Goal: Transaction & Acquisition: Purchase product/service

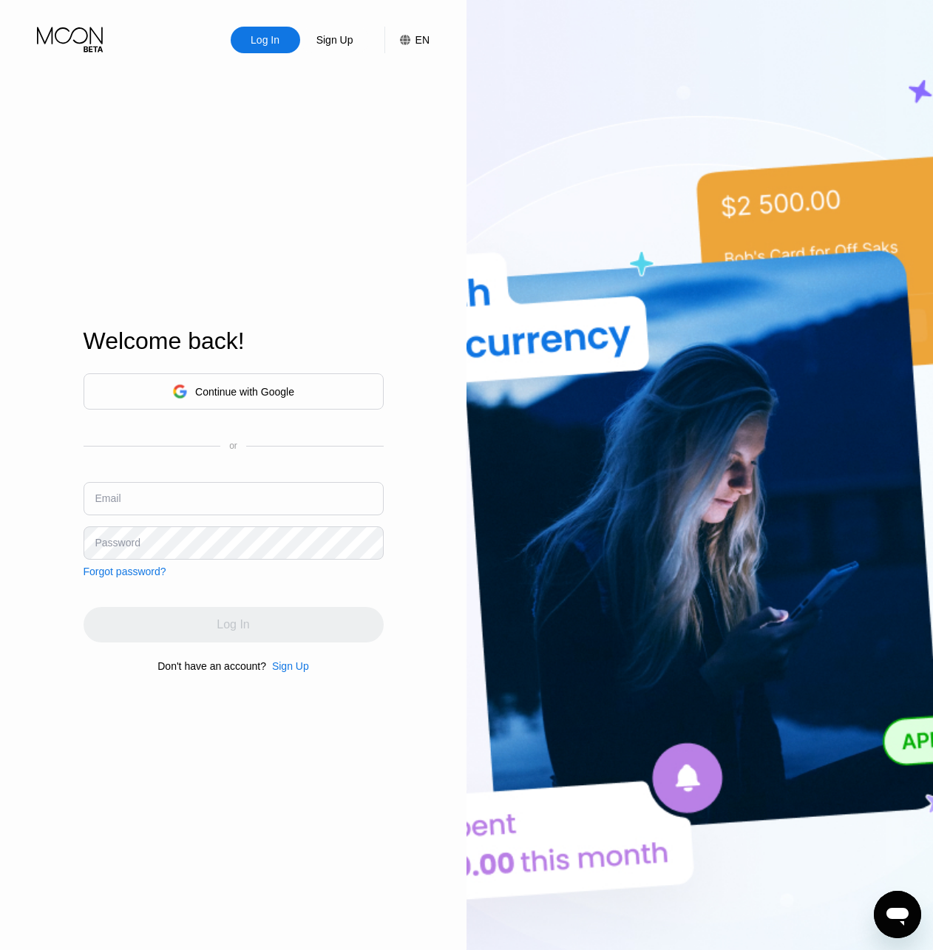
drag, startPoint x: 204, startPoint y: 470, endPoint x: 198, endPoint y: 492, distance: 22.2
click at [202, 475] on div "Continue with Google or Email Password Forgot password?" at bounding box center [234, 475] width 300 height 204
click at [198, 492] on input "text" at bounding box center [234, 498] width 300 height 33
paste input "[EMAIL_ADDRESS][DOMAIN_NAME]"
type input "[EMAIL_ADDRESS][DOMAIN_NAME]"
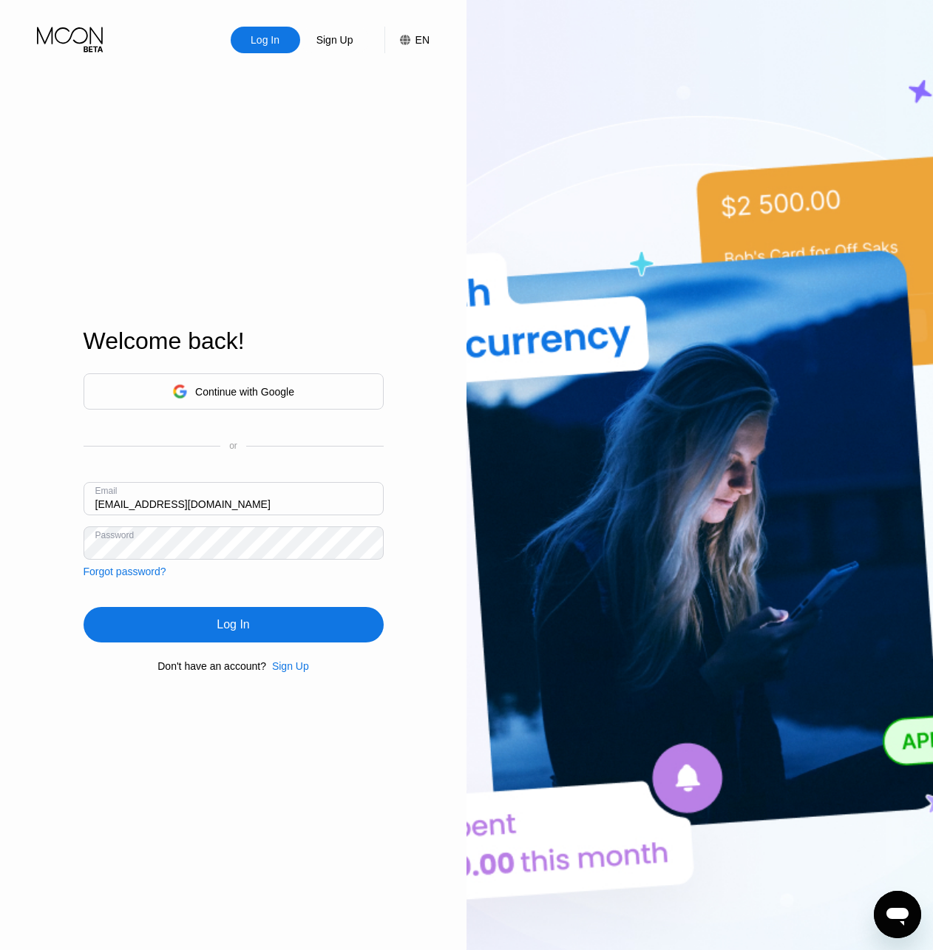
drag, startPoint x: 232, startPoint y: 634, endPoint x: 245, endPoint y: 611, distance: 26.5
click at [233, 632] on div "Log In" at bounding box center [233, 624] width 33 height 15
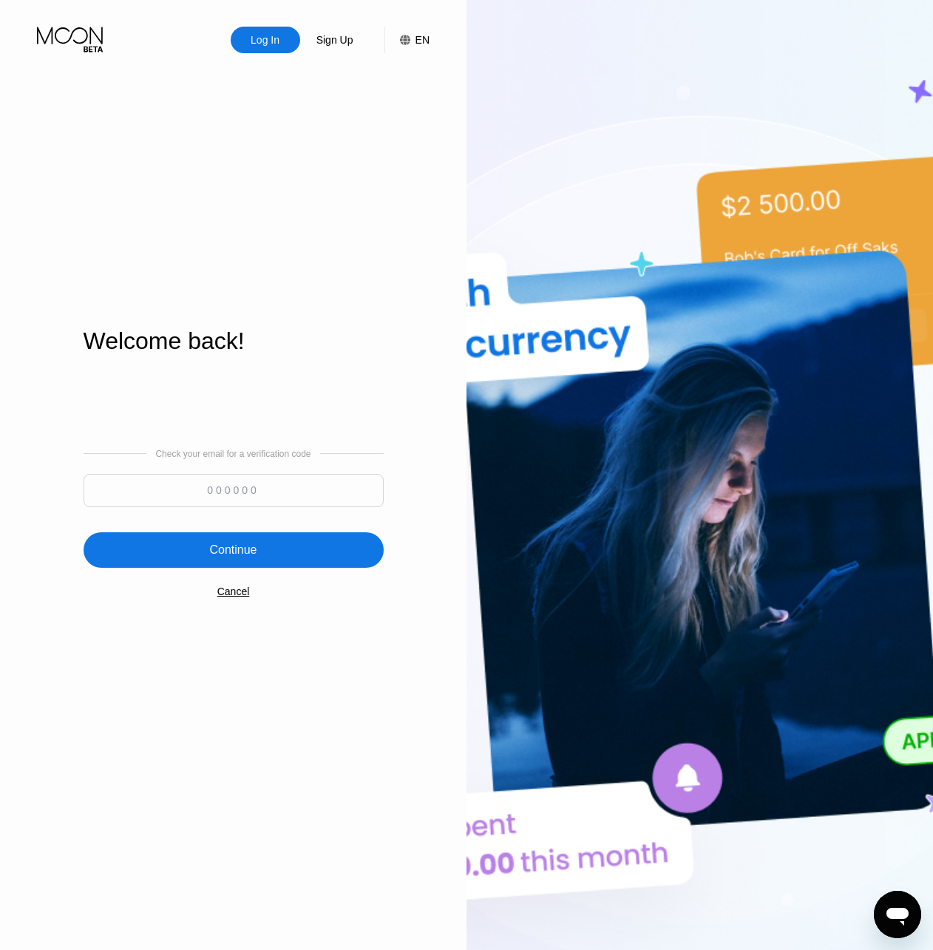
click at [279, 516] on div "Check your email for a verification code Continue Cancel" at bounding box center [234, 523] width 300 height 300
click at [287, 496] on input at bounding box center [234, 490] width 300 height 33
paste input "923407"
type input "923407"
click at [281, 535] on div "Continue" at bounding box center [234, 549] width 300 height 35
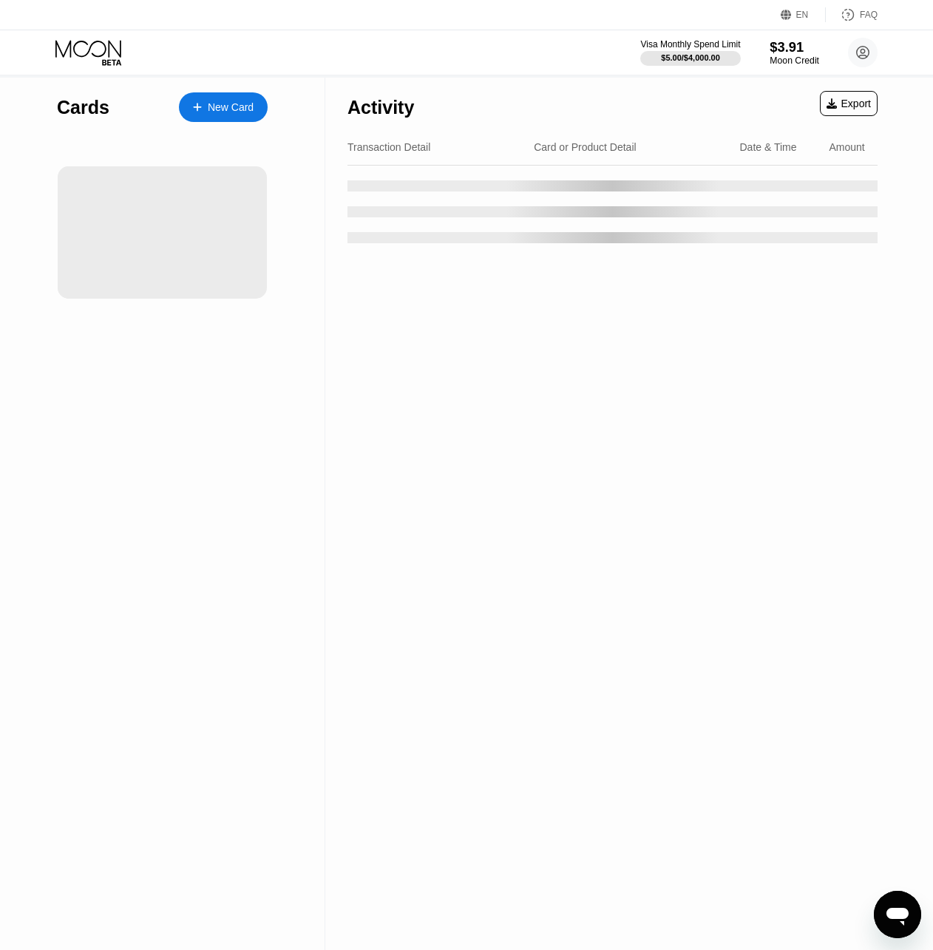
click at [798, 52] on div "$3.91" at bounding box center [794, 47] width 50 height 16
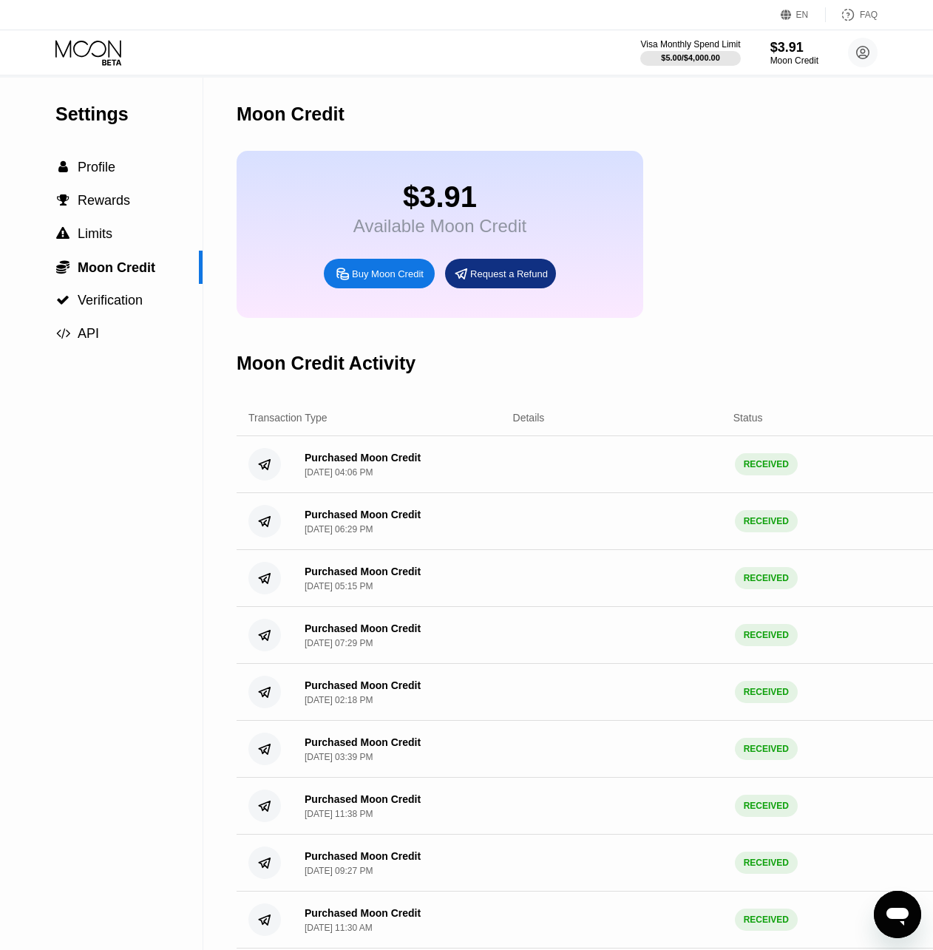
drag, startPoint x: 21, startPoint y: 653, endPoint x: 49, endPoint y: 599, distance: 61.5
click at [24, 649] on div "Settings  Profile  Rewards  Limits  Moon Credit  Verification  API" at bounding box center [101, 570] width 203 height 985
drag, startPoint x: 10, startPoint y: 603, endPoint x: 27, endPoint y: 578, distance: 29.9
click at [15, 599] on div "Settings  Profile  Rewards  Limits  Moon Credit  Verification  API" at bounding box center [101, 570] width 203 height 985
click at [367, 280] on div "Buy Moon Credit" at bounding box center [388, 274] width 72 height 13
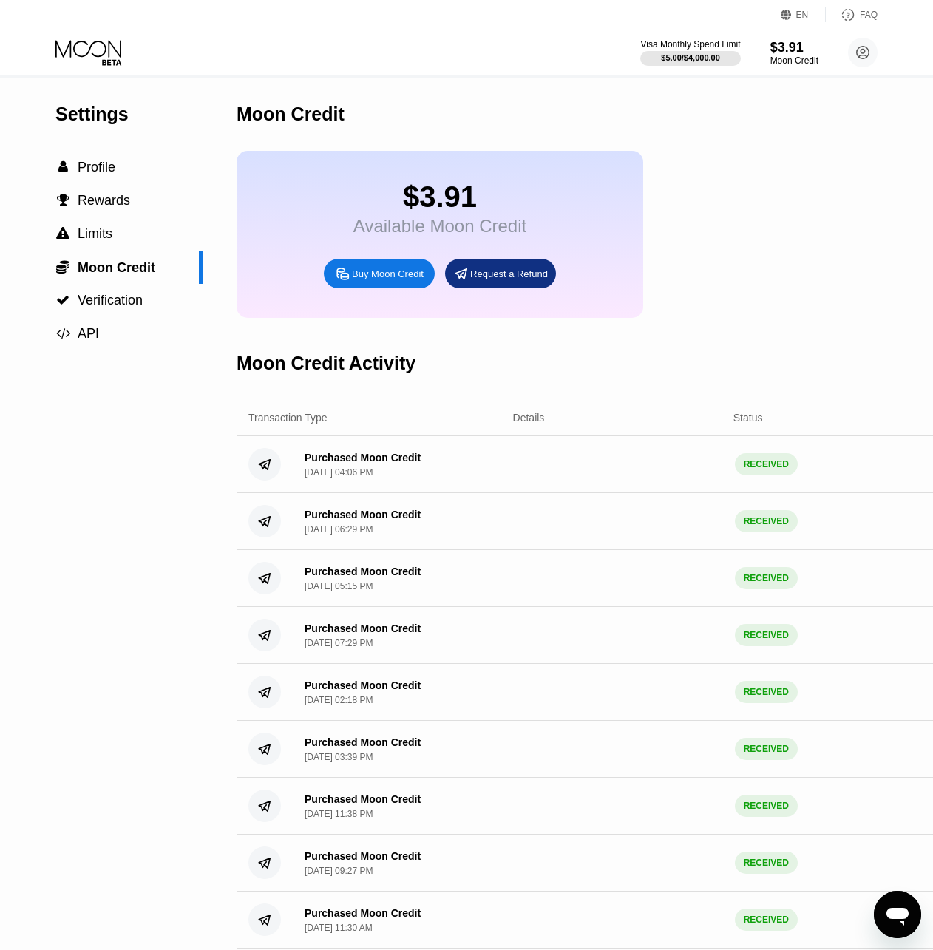
type input "0"
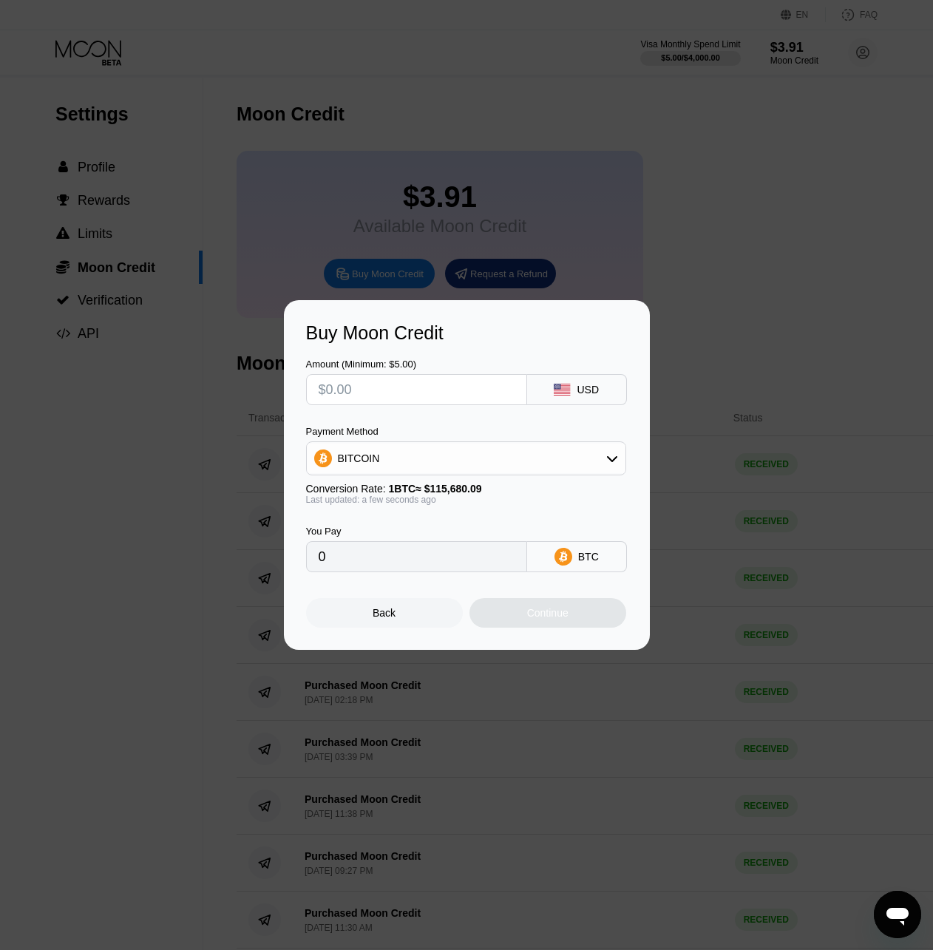
click at [407, 381] on input "text" at bounding box center [417, 390] width 196 height 30
type input "$1"
type input "0.00000865"
type input "$1500"
type input "0.01296680"
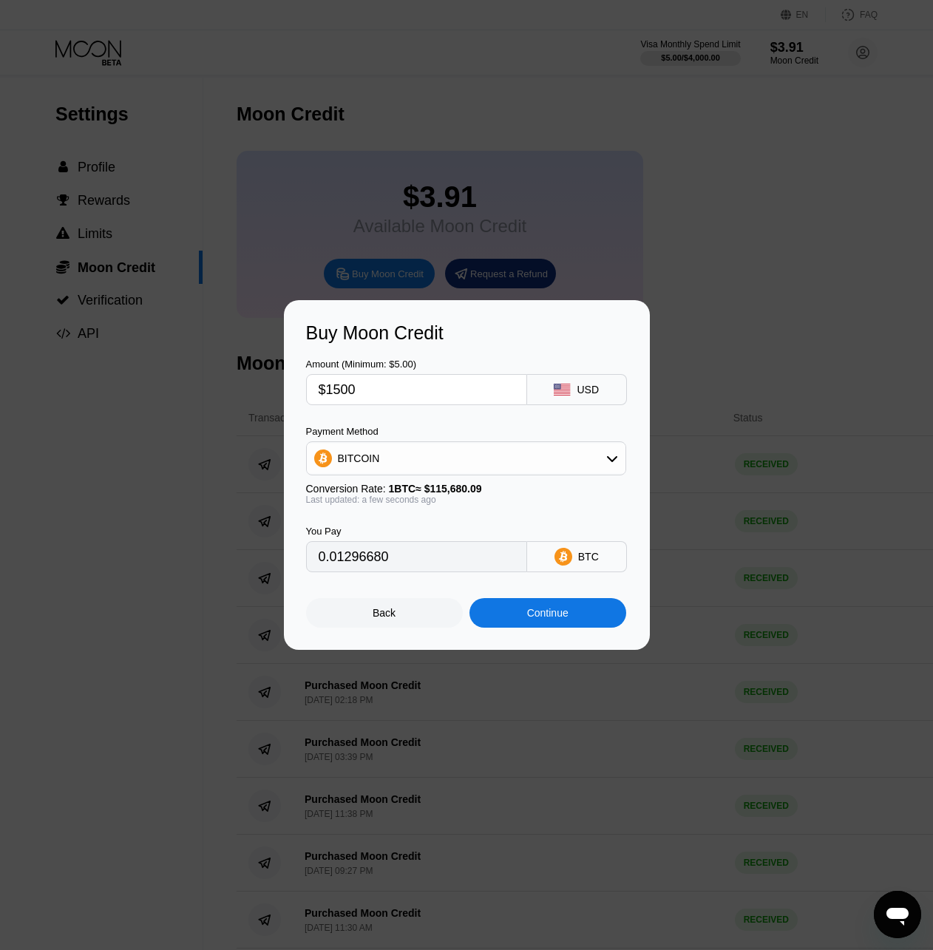
type input "$1500"
click at [585, 453] on div "BITCOIN" at bounding box center [466, 458] width 319 height 30
click at [478, 535] on div "USDT on TRON" at bounding box center [475, 532] width 279 height 12
type input "1515.15"
click at [565, 619] on div "Continue" at bounding box center [547, 613] width 41 height 12
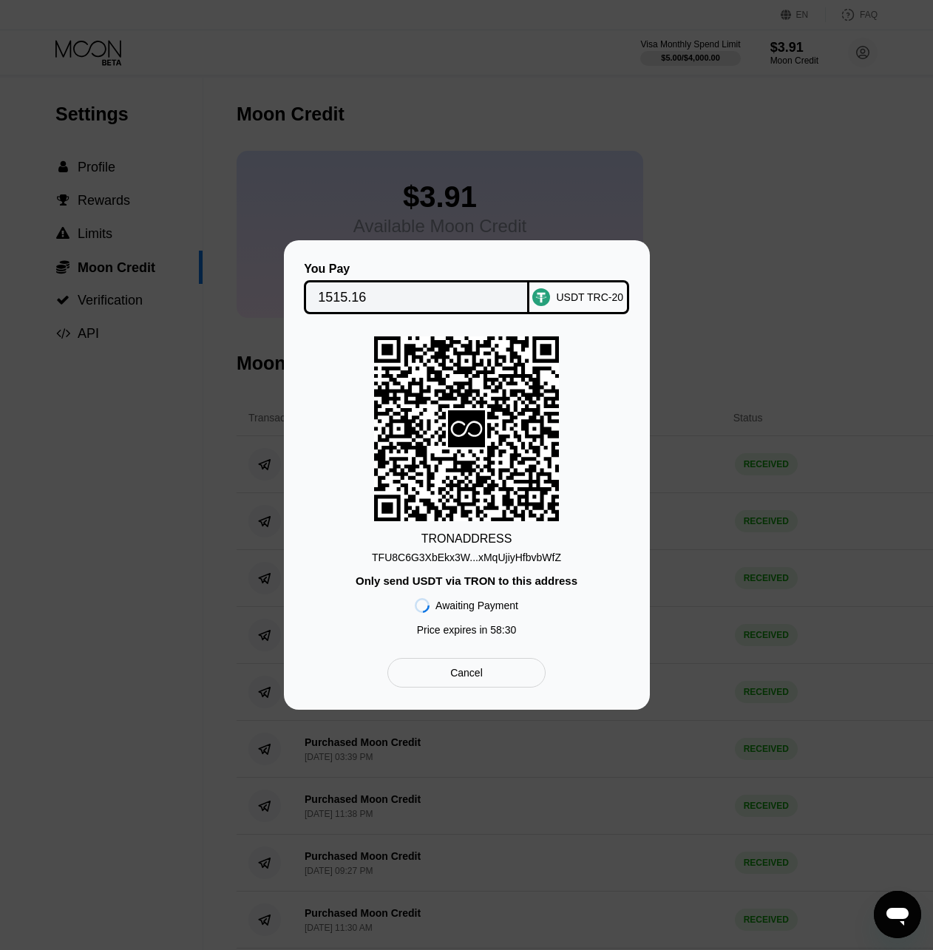
drag, startPoint x: 373, startPoint y: 567, endPoint x: 395, endPoint y: 565, distance: 22.3
click at [374, 567] on div "TRON ADDRESS TFU8C6G3XbEkx3W...xMqUjiyHfbvbWfZ Only send USDT via TRON to this …" at bounding box center [467, 489] width 322 height 307
click at [472, 679] on div "Cancel" at bounding box center [466, 672] width 33 height 13
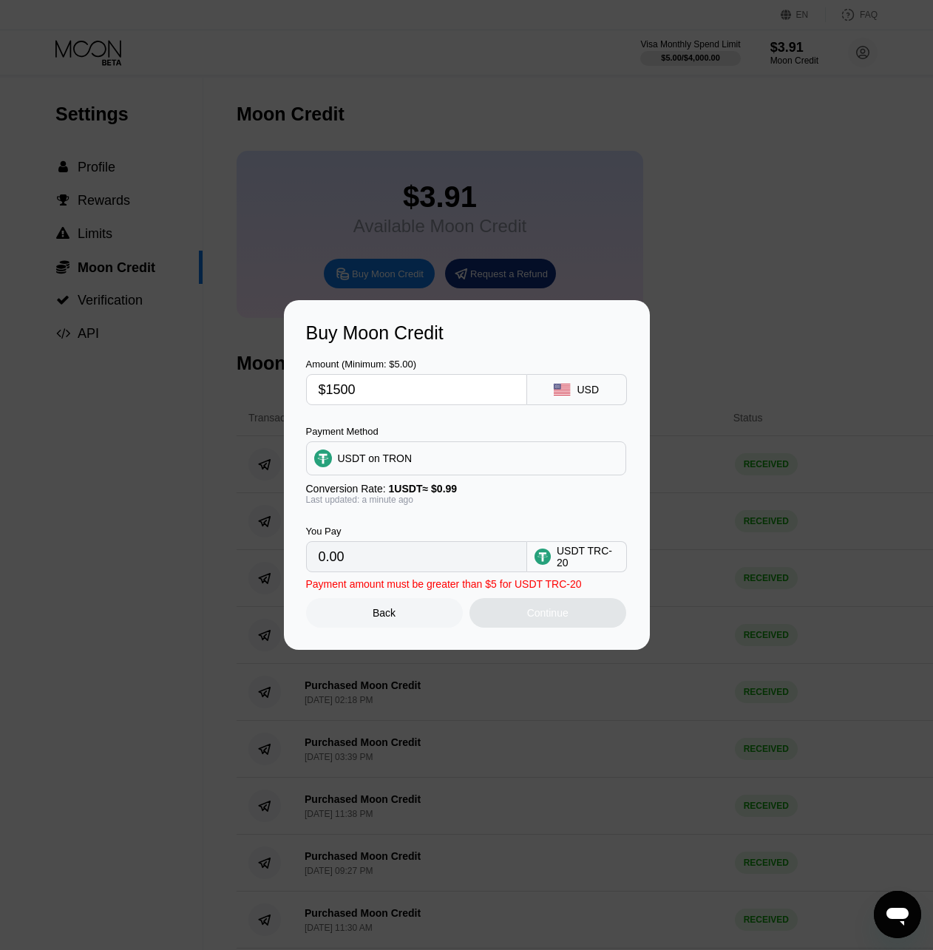
type input "1515.15"
click at [383, 401] on input "$1500" at bounding box center [417, 390] width 196 height 30
type input "$200"
type input "2.02"
type input "$2000"
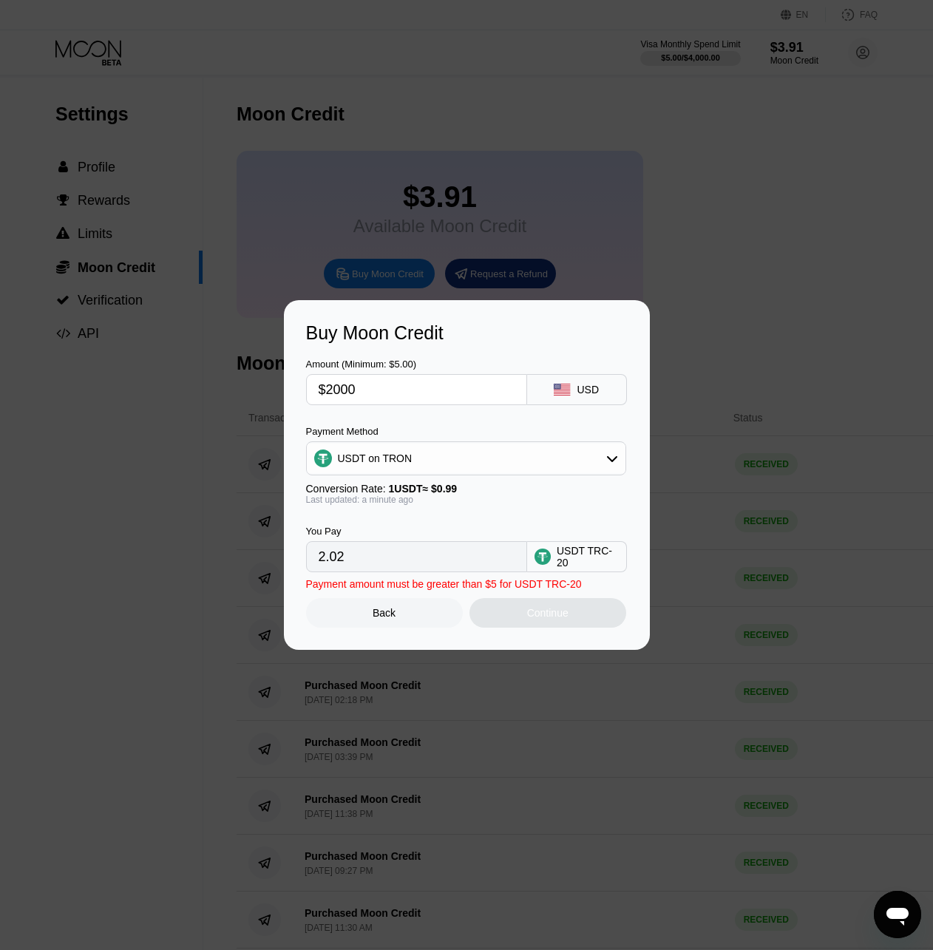
type input "2020.20"
click at [388, 398] on input "$2000" at bounding box center [417, 390] width 196 height 30
type input "$1999.99"
type input "2020.19"
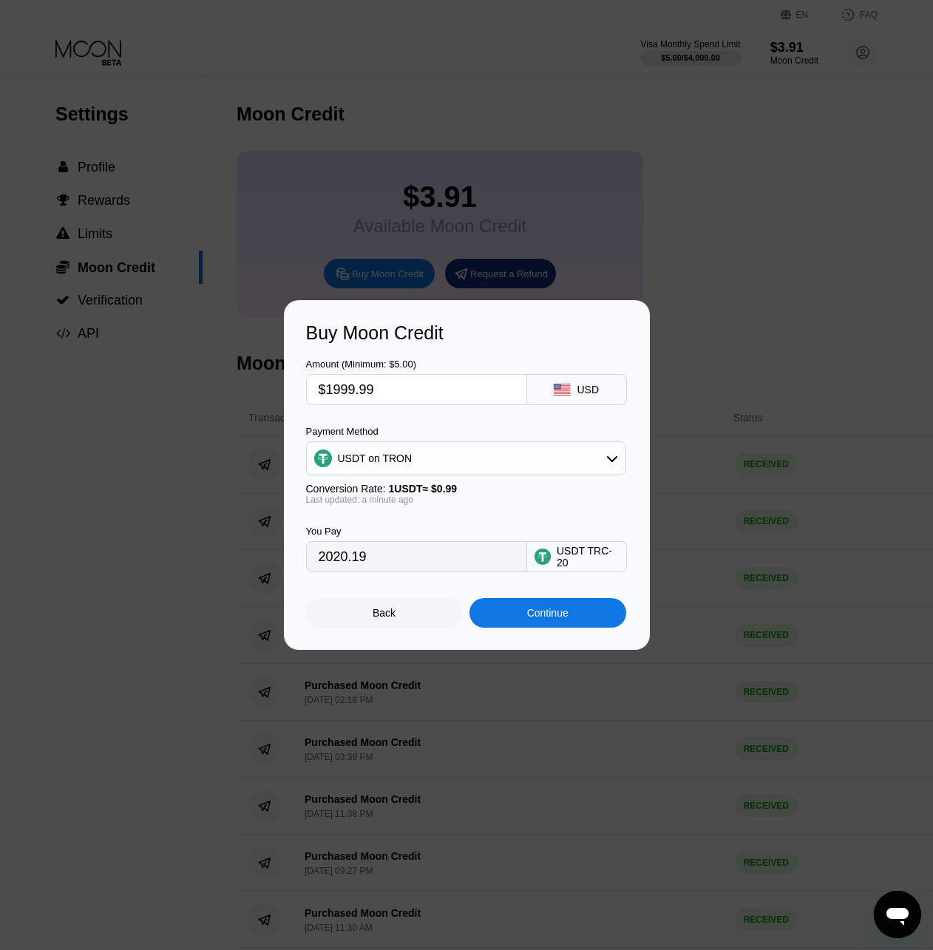
click at [384, 409] on div "Amount (Minimum: $5.00) $1999.99 USD Payment Method USDT on TRON Conversion Rat…" at bounding box center [467, 458] width 322 height 228
drag, startPoint x: 390, startPoint y: 407, endPoint x: 388, endPoint y: 396, distance: 10.5
click at [388, 402] on div "Amount (Minimum: $5.00) $1999.99 USD Payment Method USDT on TRON Conversion Rat…" at bounding box center [467, 458] width 322 height 228
click at [390, 387] on input "$1999.99" at bounding box center [417, 390] width 196 height 30
type input "$200"
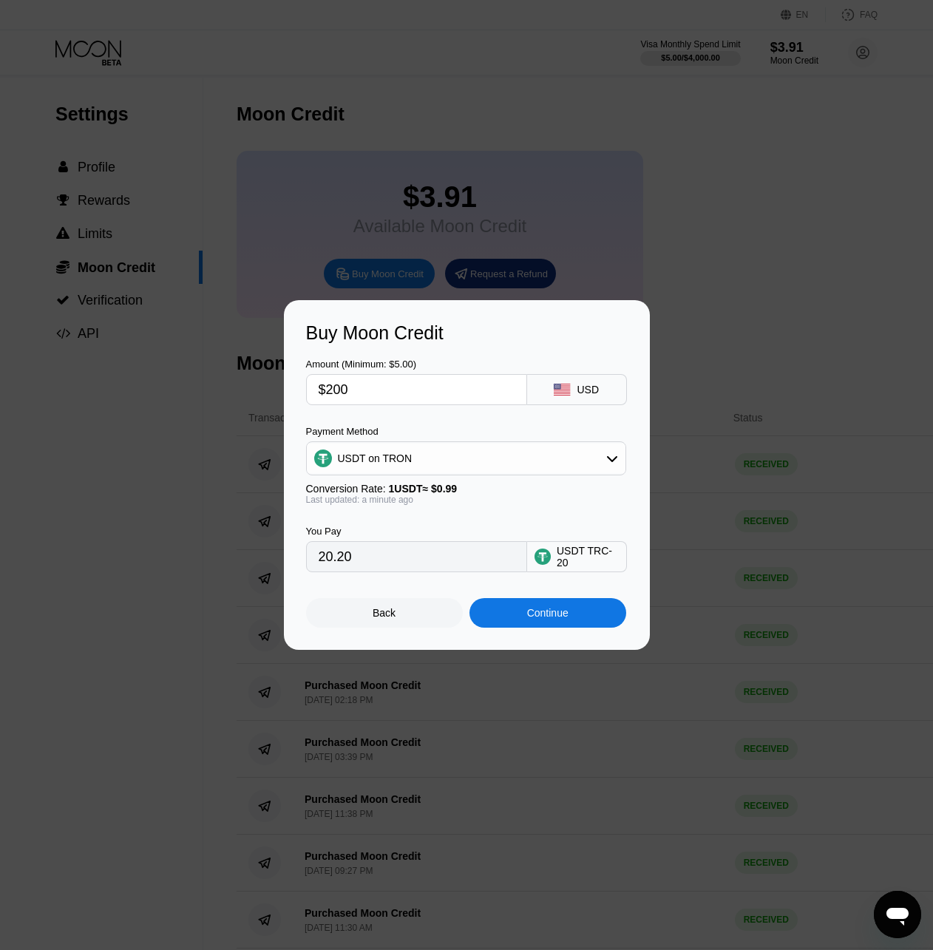
type input "202.02"
type input "$2000"
type input "2020.20"
click at [439, 426] on div "Payment Method" at bounding box center [466, 431] width 320 height 11
type input "$1999.99"
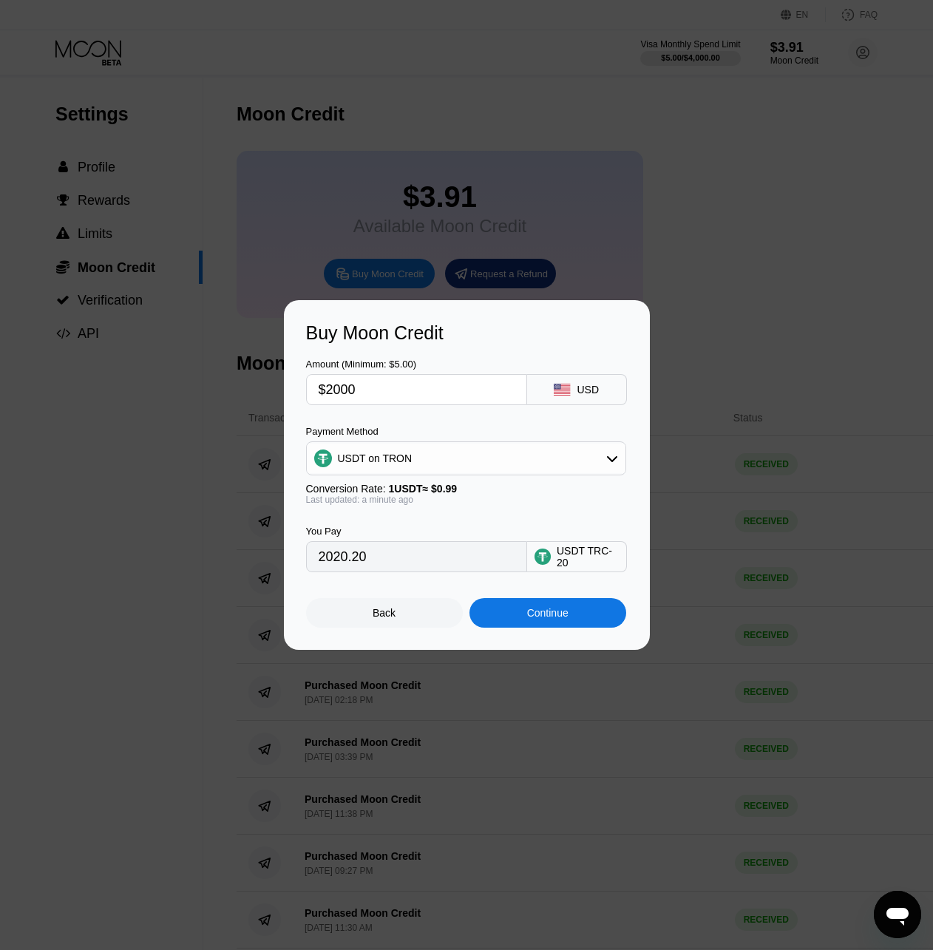
type input "2020.19"
click at [333, 380] on input "$1999.99" at bounding box center [417, 390] width 196 height 30
drag, startPoint x: 329, startPoint y: 384, endPoint x: 498, endPoint y: 394, distance: 169.5
click at [498, 394] on input "$1999.99" at bounding box center [417, 390] width 196 height 30
click at [528, 619] on div "Continue" at bounding box center [547, 613] width 41 height 12
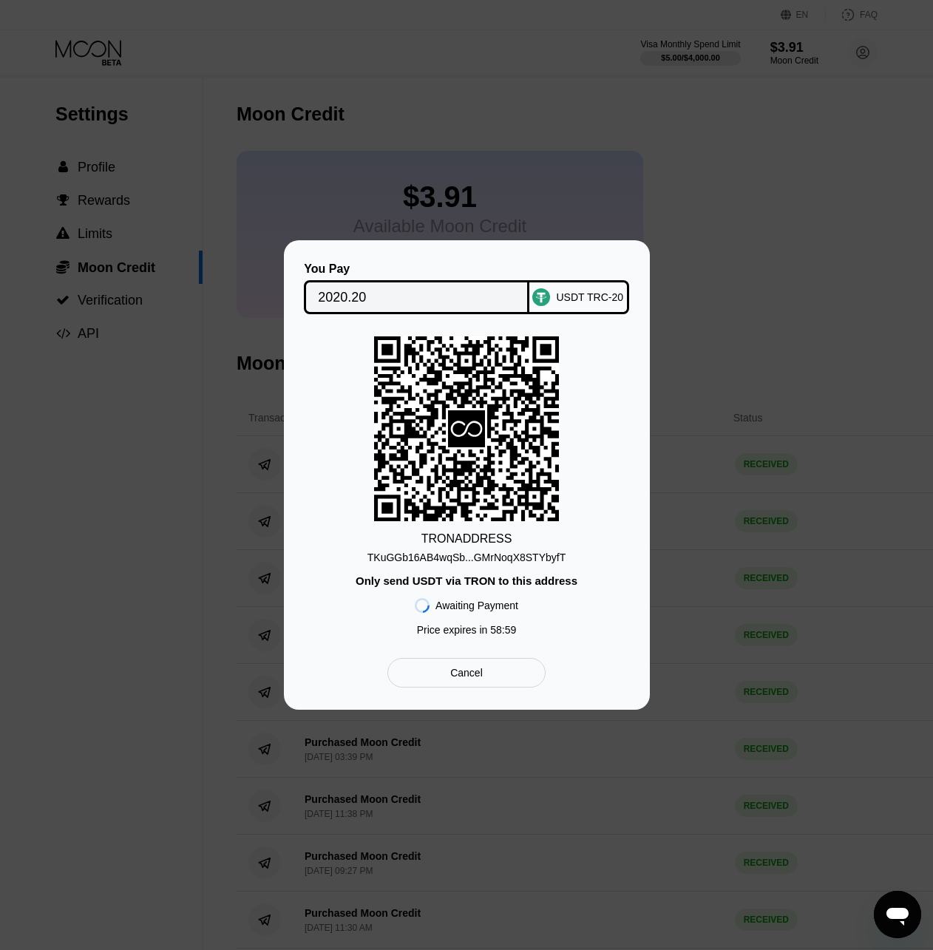
click at [472, 562] on div "TKuGGb16AB4wqSb...GMrNoqX8STYbyfT" at bounding box center [466, 557] width 198 height 12
drag, startPoint x: 350, startPoint y: 277, endPoint x: 355, endPoint y: 289, distance: 12.9
click at [350, 282] on input "2020.20" at bounding box center [416, 297] width 197 height 30
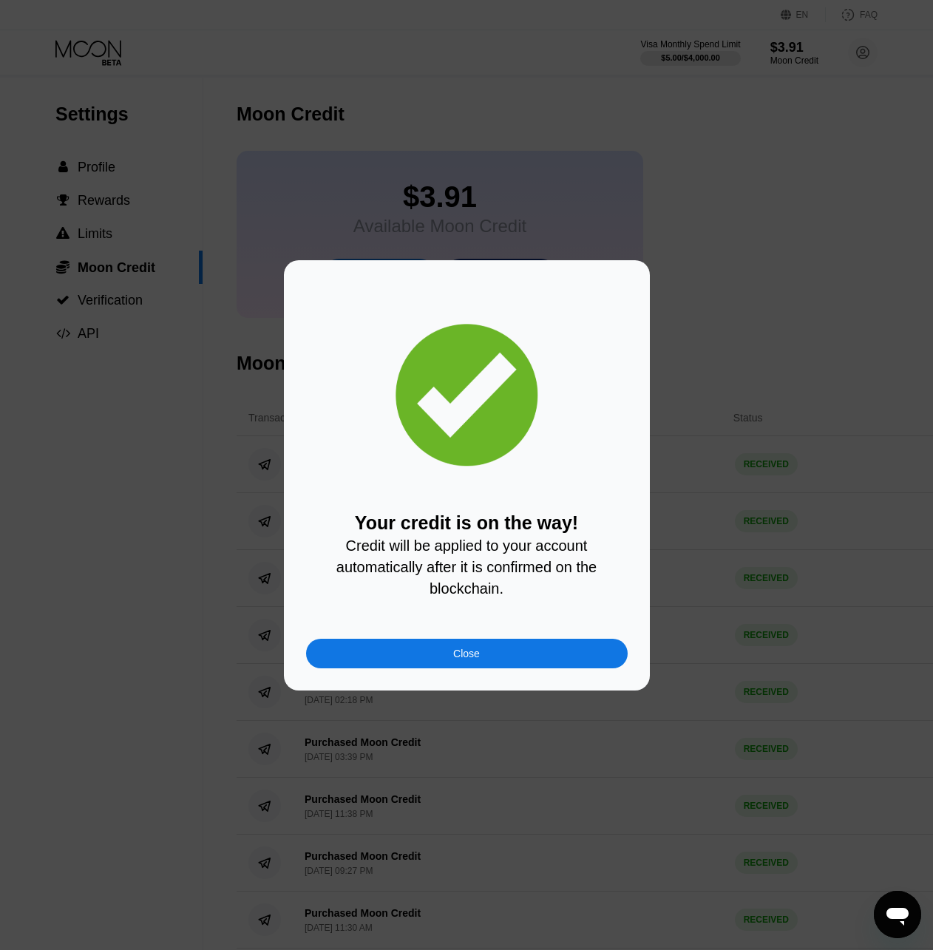
click at [489, 680] on div "Your credit is on the way! Credit will be applied to your account automatically…" at bounding box center [467, 475] width 366 height 430
drag, startPoint x: 432, startPoint y: 661, endPoint x: 192, endPoint y: 166, distance: 550.4
click at [432, 664] on div "Close" at bounding box center [467, 654] width 322 height 30
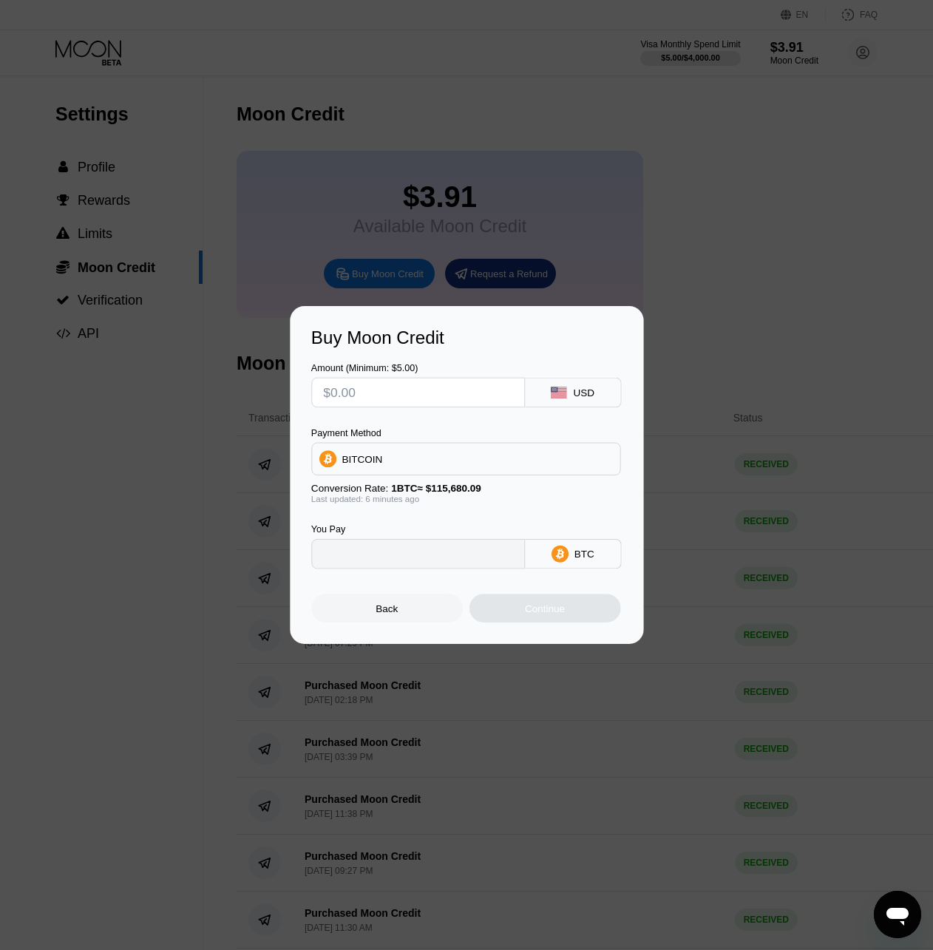
type input "0"
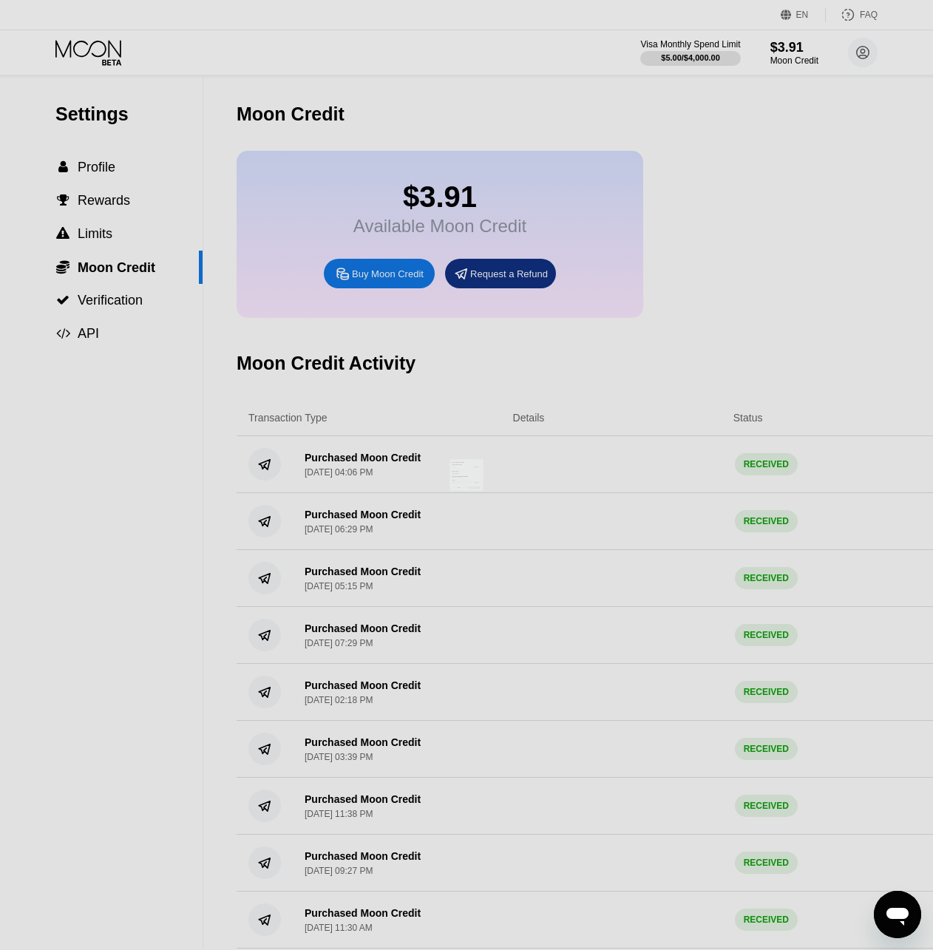
click at [109, 53] on div at bounding box center [466, 475] width 933 height 950
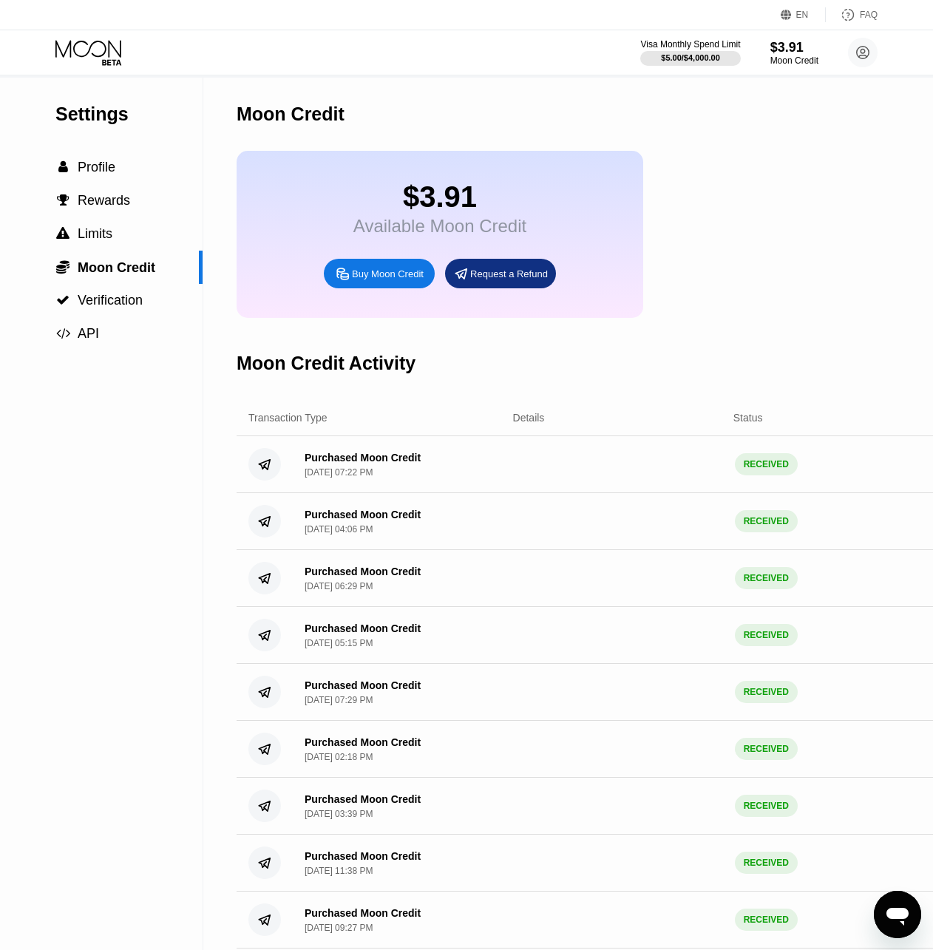
click at [115, 50] on icon at bounding box center [88, 48] width 66 height 17
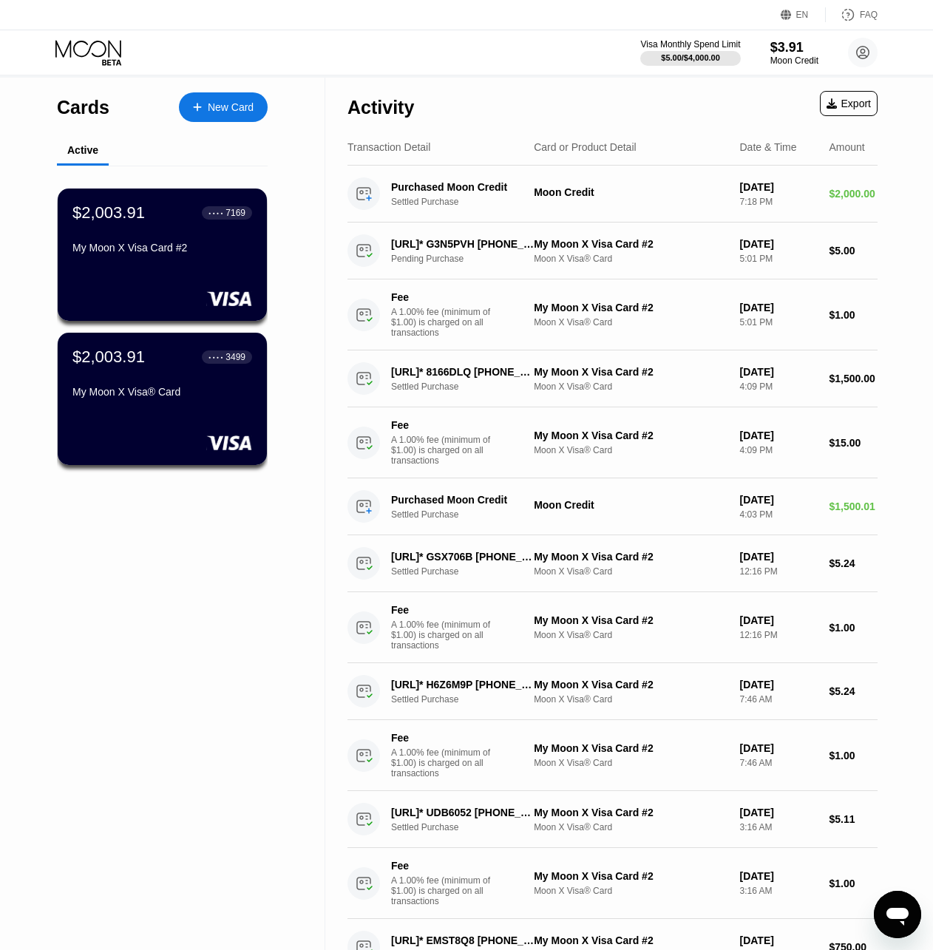
drag, startPoint x: 296, startPoint y: 63, endPoint x: 302, endPoint y: 67, distance: 7.6
click at [296, 63] on div "Visa Monthly Spend Limit $5.00 / $4,000.00 $3.91 Moon Credit [EMAIL_ADDRESS][DO…" at bounding box center [466, 52] width 933 height 44
